Goal: Check status: Check status

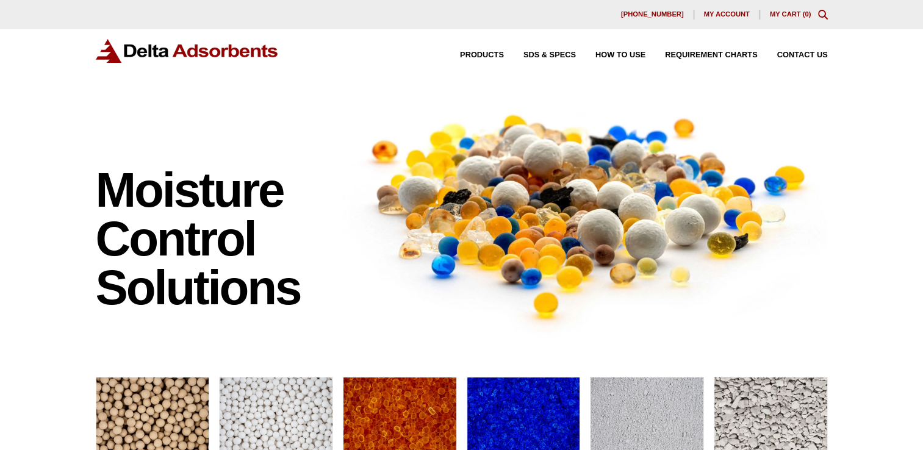
click at [716, 11] on span "My account" at bounding box center [727, 14] width 46 height 7
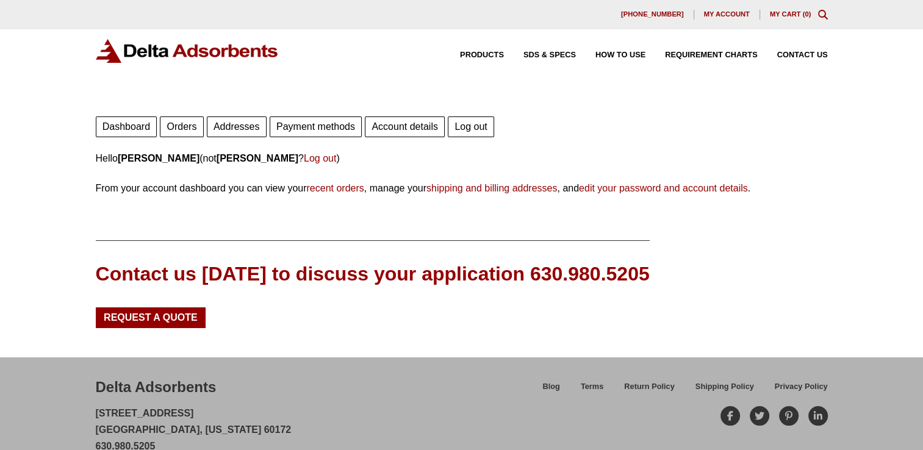
click at [179, 123] on link "Orders" at bounding box center [181, 127] width 43 height 21
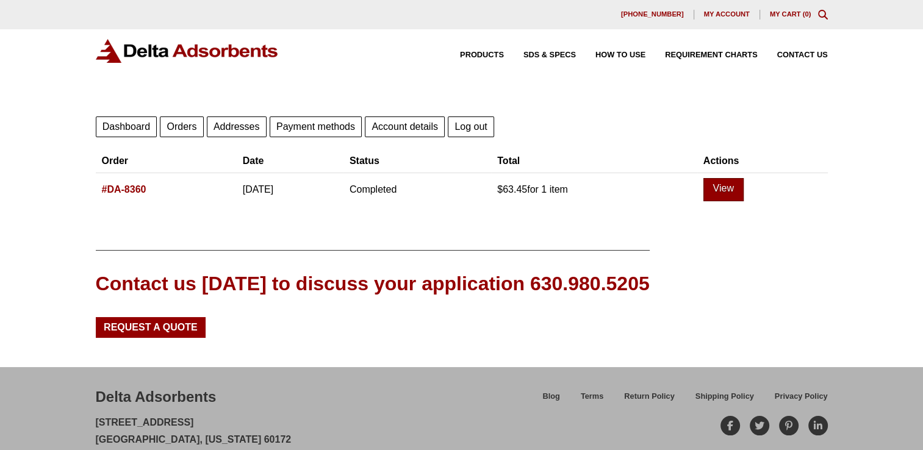
click at [743, 189] on link "View" at bounding box center [723, 189] width 40 height 23
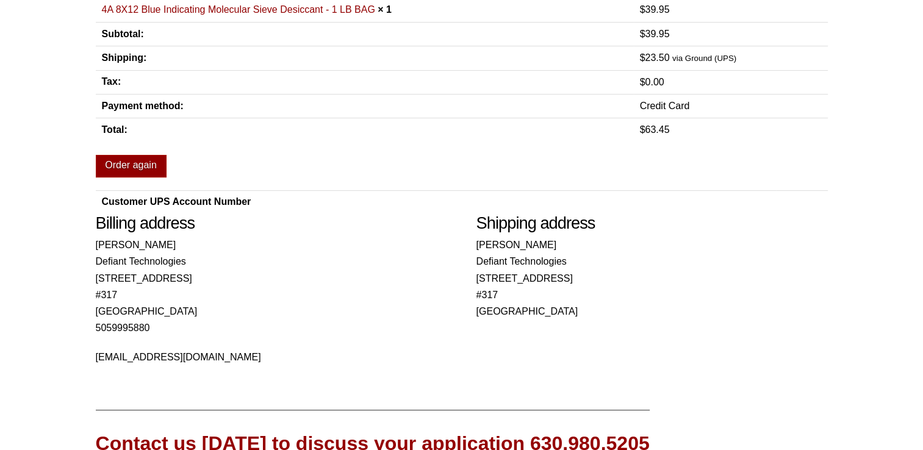
scroll to position [436, 0]
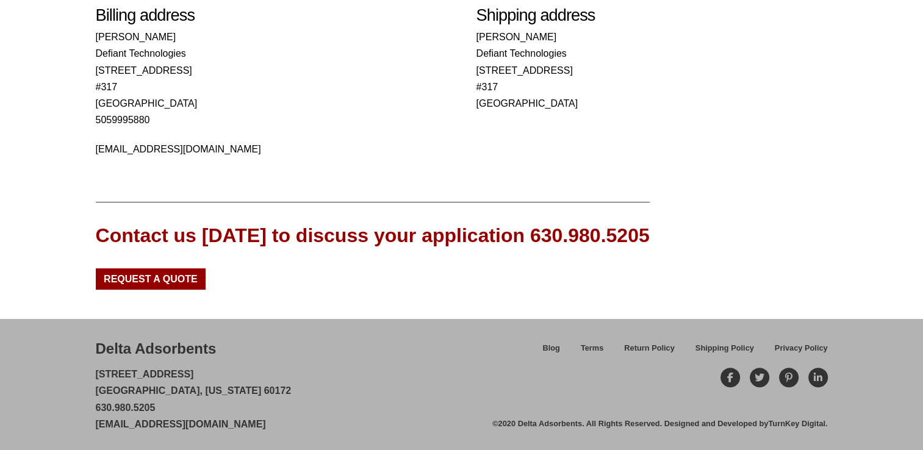
drag, startPoint x: 295, startPoint y: 423, endPoint x: 76, endPoint y: 428, distance: 219.1
click at [76, 428] on div "Delta Adsorbents 28 Congress Circle W. Roselle, Illinois 60172 630.980.5205 cus…" at bounding box center [461, 385] width 923 height 133
copy link "[EMAIL_ADDRESS][DOMAIN_NAME]"
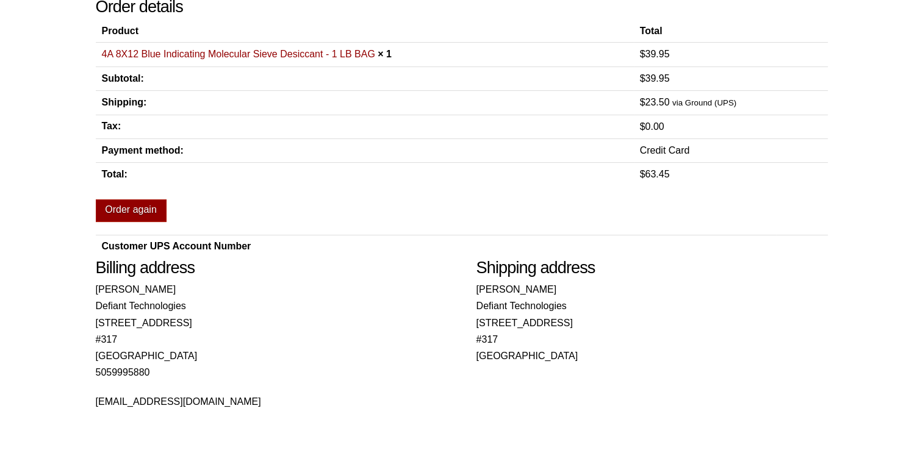
scroll to position [0, 0]
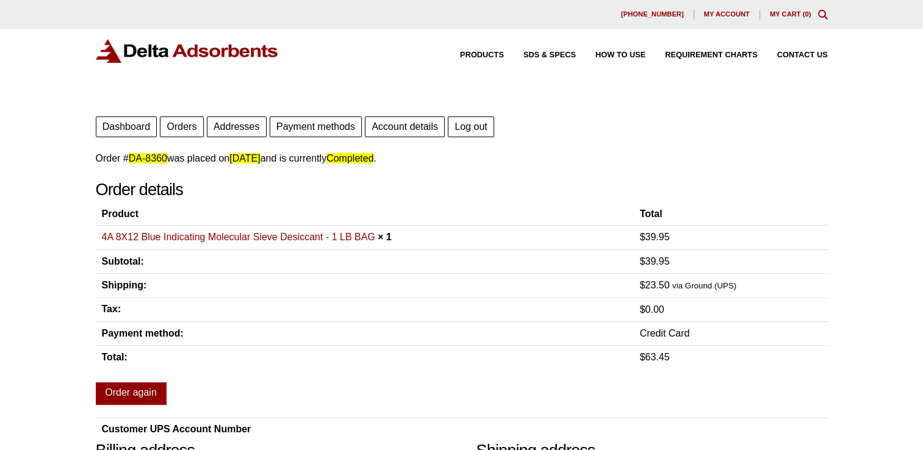
click at [184, 127] on link "Orders" at bounding box center [181, 127] width 43 height 21
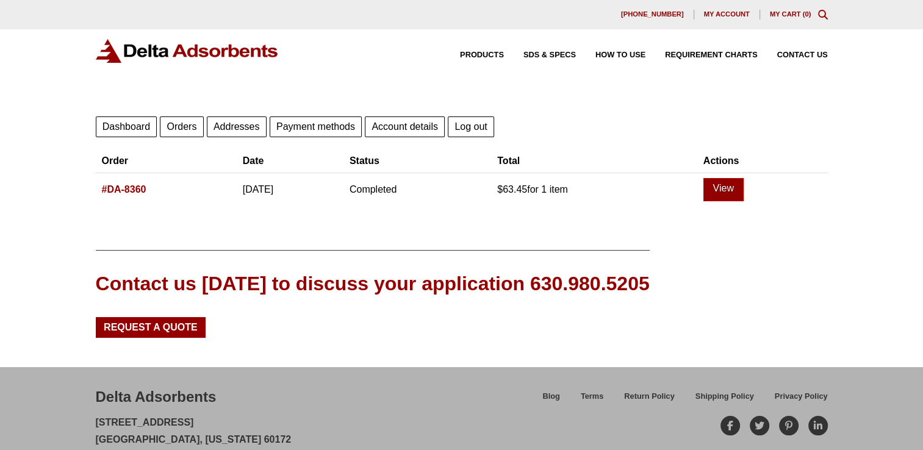
click at [122, 123] on link "Dashboard" at bounding box center [127, 127] width 62 height 21
